Goal: Navigation & Orientation: Find specific page/section

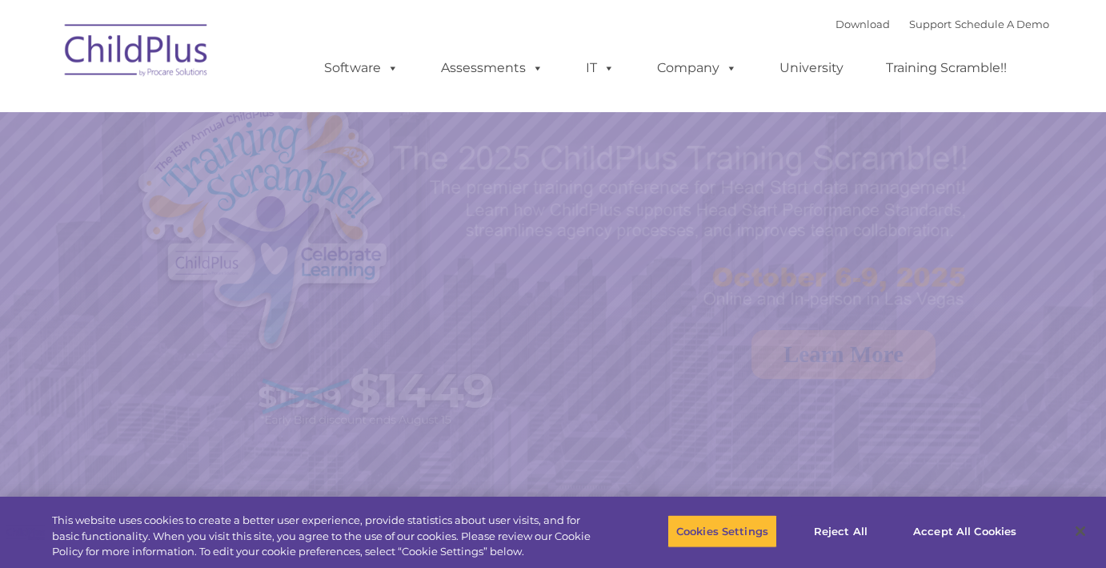
select select "MEDIUM"
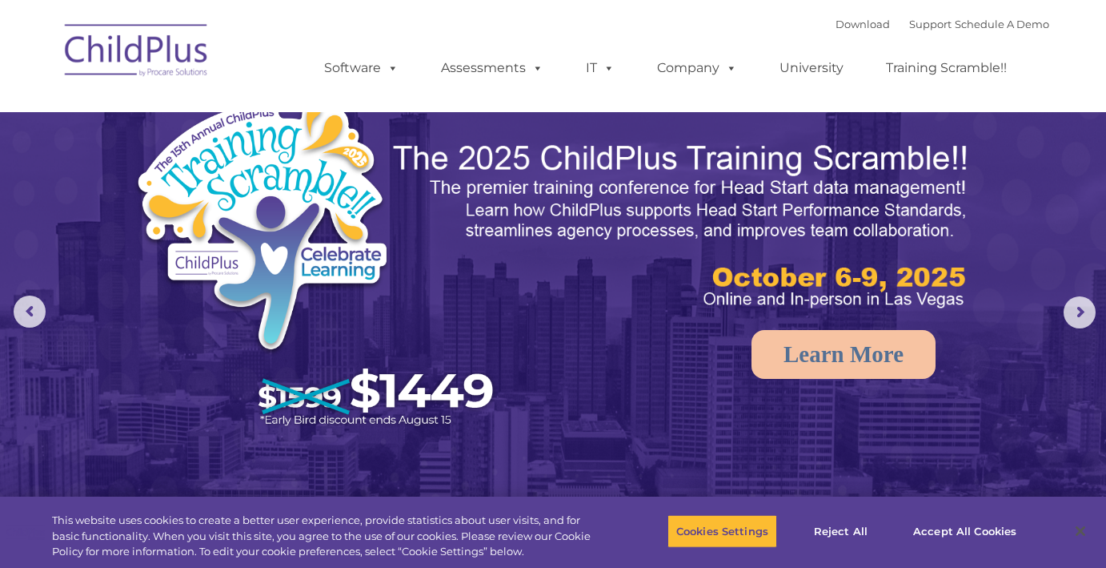
click at [115, 57] on img at bounding box center [137, 53] width 160 height 80
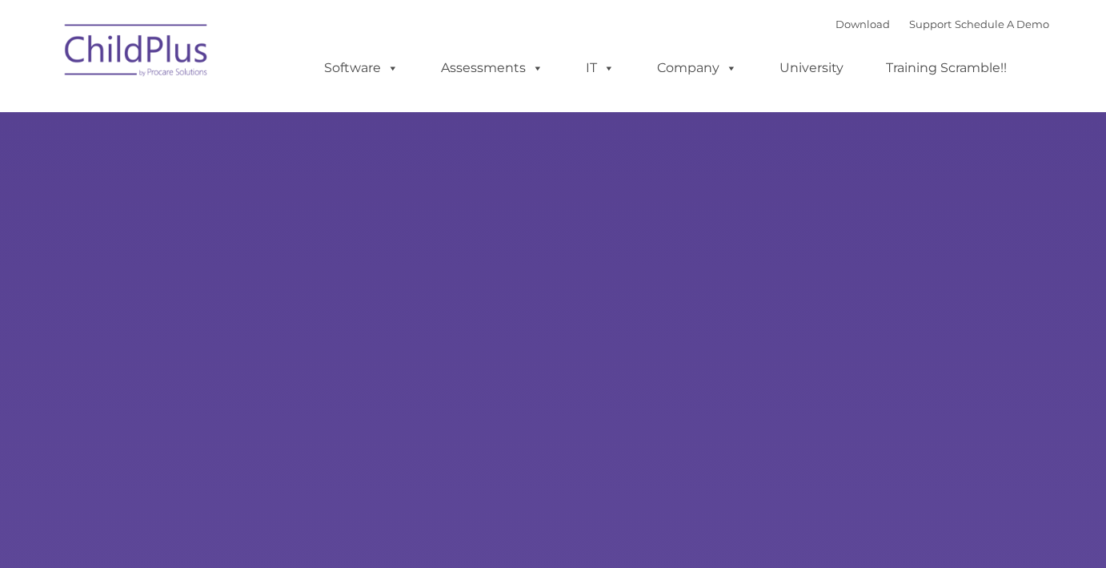
type input ""
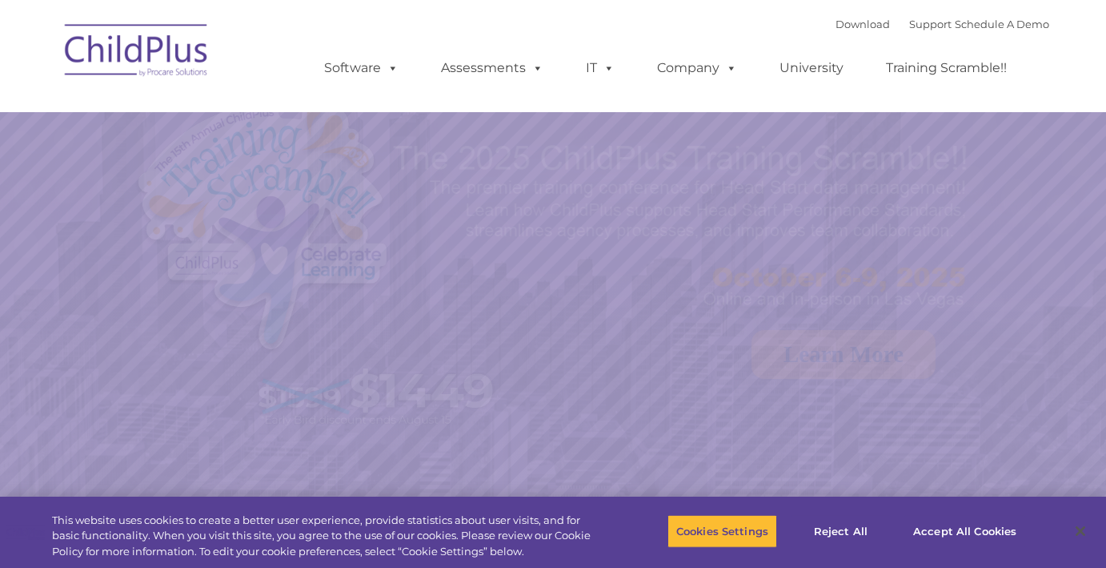
select select "MEDIUM"
